Goal: Task Accomplishment & Management: Manage account settings

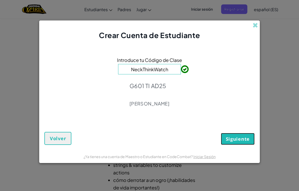
click at [226, 142] on button "Siguiente" at bounding box center [238, 139] width 34 height 12
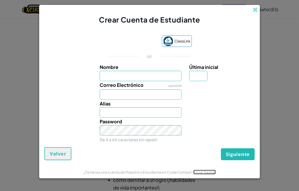
click at [200, 172] on link "Iniciar Sesión" at bounding box center [205, 172] width 22 height 5
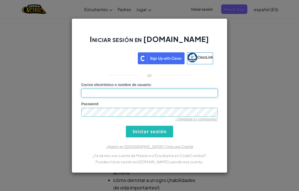
paste input "AL07153621"
click at [120, 93] on input "AL07153621" at bounding box center [149, 93] width 137 height 9
type input "[EMAIL_ADDRESS][DOMAIN_NAME]"
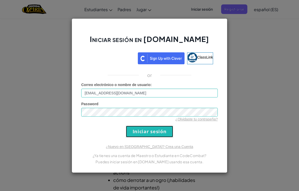
click at [130, 127] on input "Iniciar sesión" at bounding box center [149, 132] width 47 height 12
